Goal: Navigation & Orientation: Find specific page/section

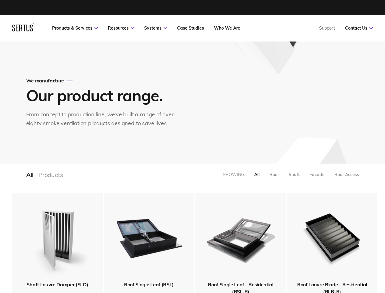
click at [121, 28] on link "Resources" at bounding box center [121, 27] width 26 height 5
click at [155, 28] on link "Systems" at bounding box center [155, 27] width 23 height 5
click at [359, 28] on link "Contact Us" at bounding box center [359, 27] width 28 height 5
click at [257, 174] on div "All" at bounding box center [256, 174] width 5 height 5
click at [274, 174] on div "Roof" at bounding box center [273, 174] width 9 height 5
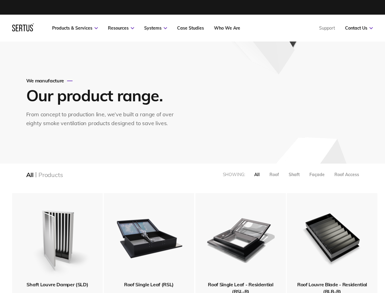
click at [294, 174] on div "Shaft" at bounding box center [294, 174] width 11 height 5
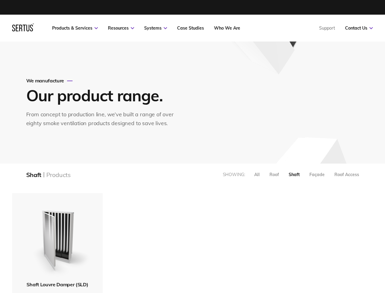
click at [317, 174] on div "Façade" at bounding box center [316, 174] width 15 height 5
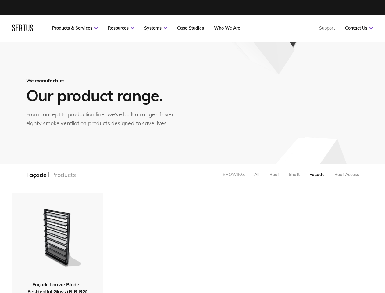
click at [347, 174] on div "Roof Access" at bounding box center [346, 174] width 25 height 5
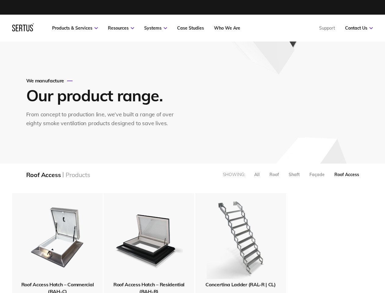
scroll to position [139, 371]
